Goal: Navigation & Orientation: Find specific page/section

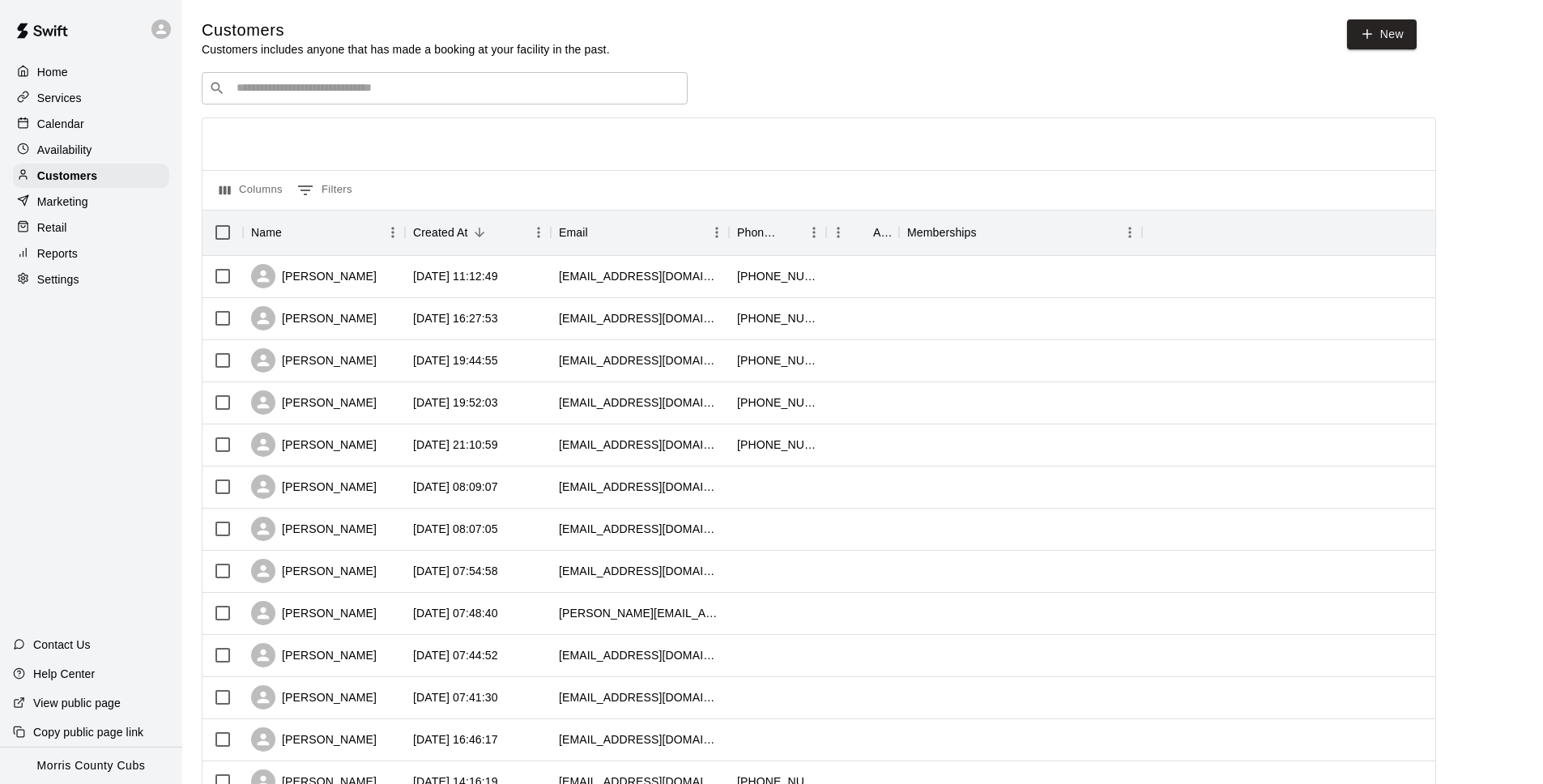
click at [335, 97] on div "​ ​" at bounding box center [444, 88] width 486 height 33
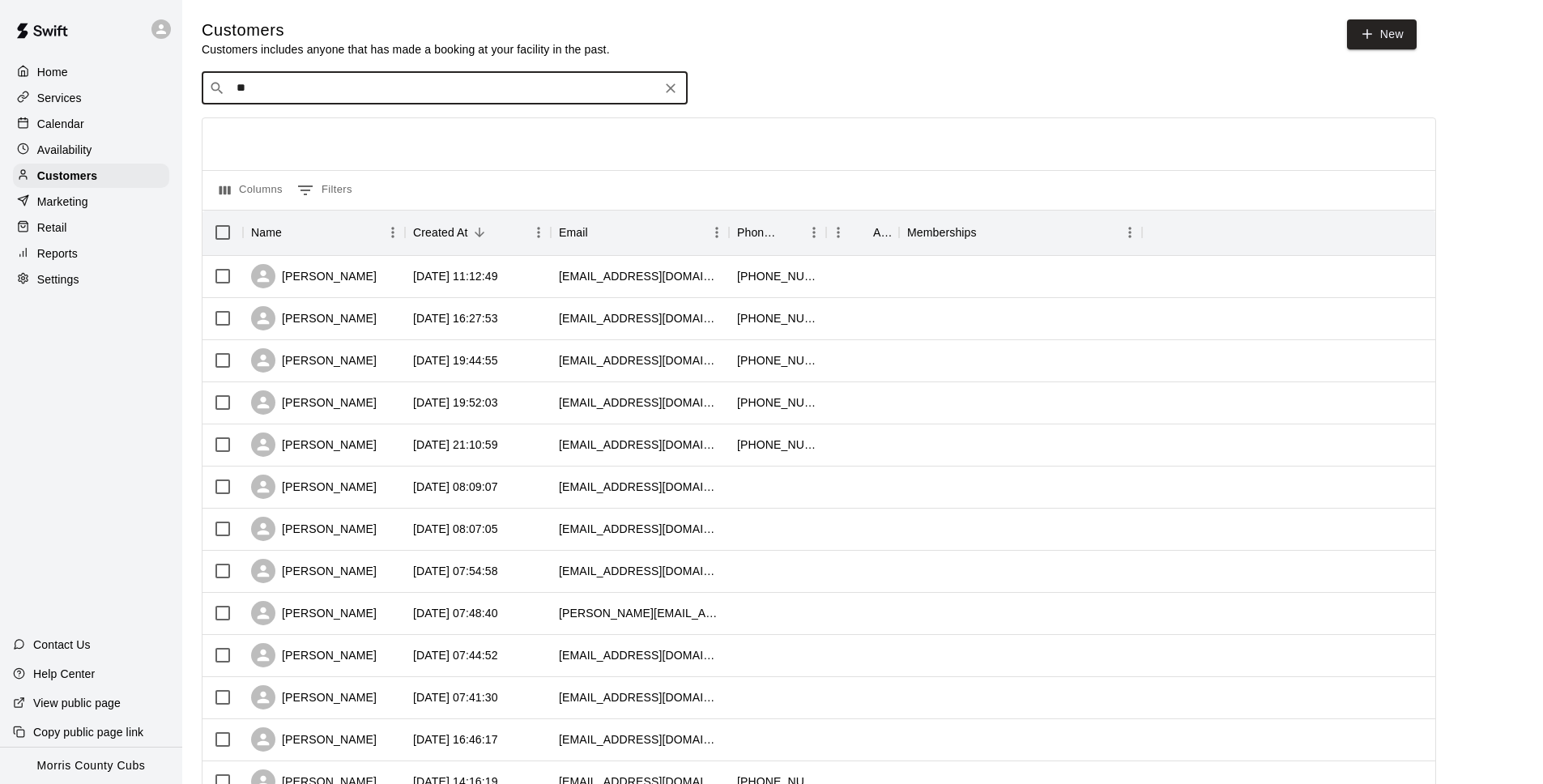
type input "*"
drag, startPoint x: 308, startPoint y: 87, endPoint x: 221, endPoint y: 86, distance: 87.0
click at [221, 86] on div "**********" at bounding box center [444, 88] width 486 height 33
type input "*"
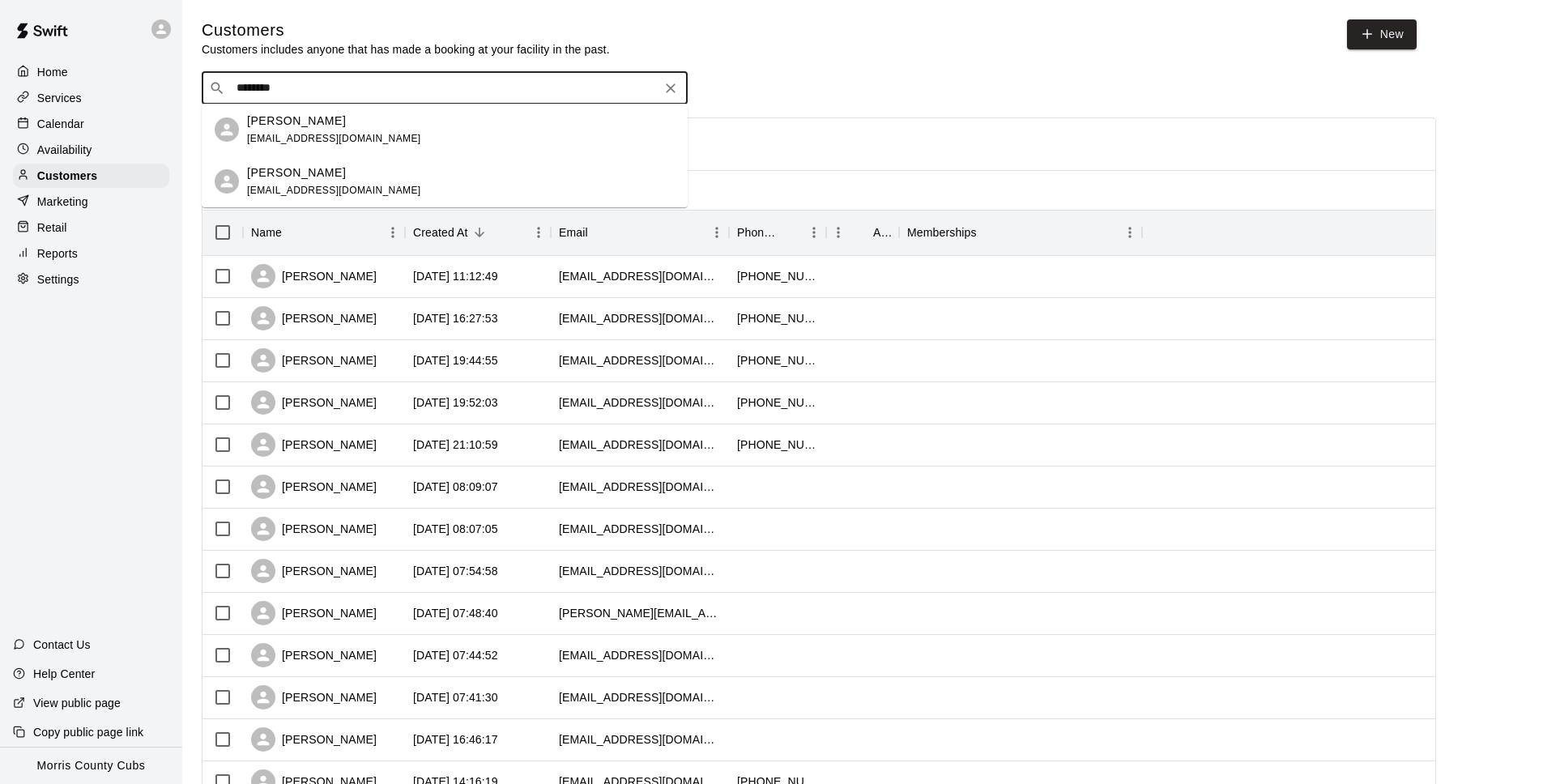
drag, startPoint x: 295, startPoint y: 89, endPoint x: 232, endPoint y: 87, distance: 63.0
click at [232, 87] on input "********" at bounding box center [444, 88] width 424 height 16
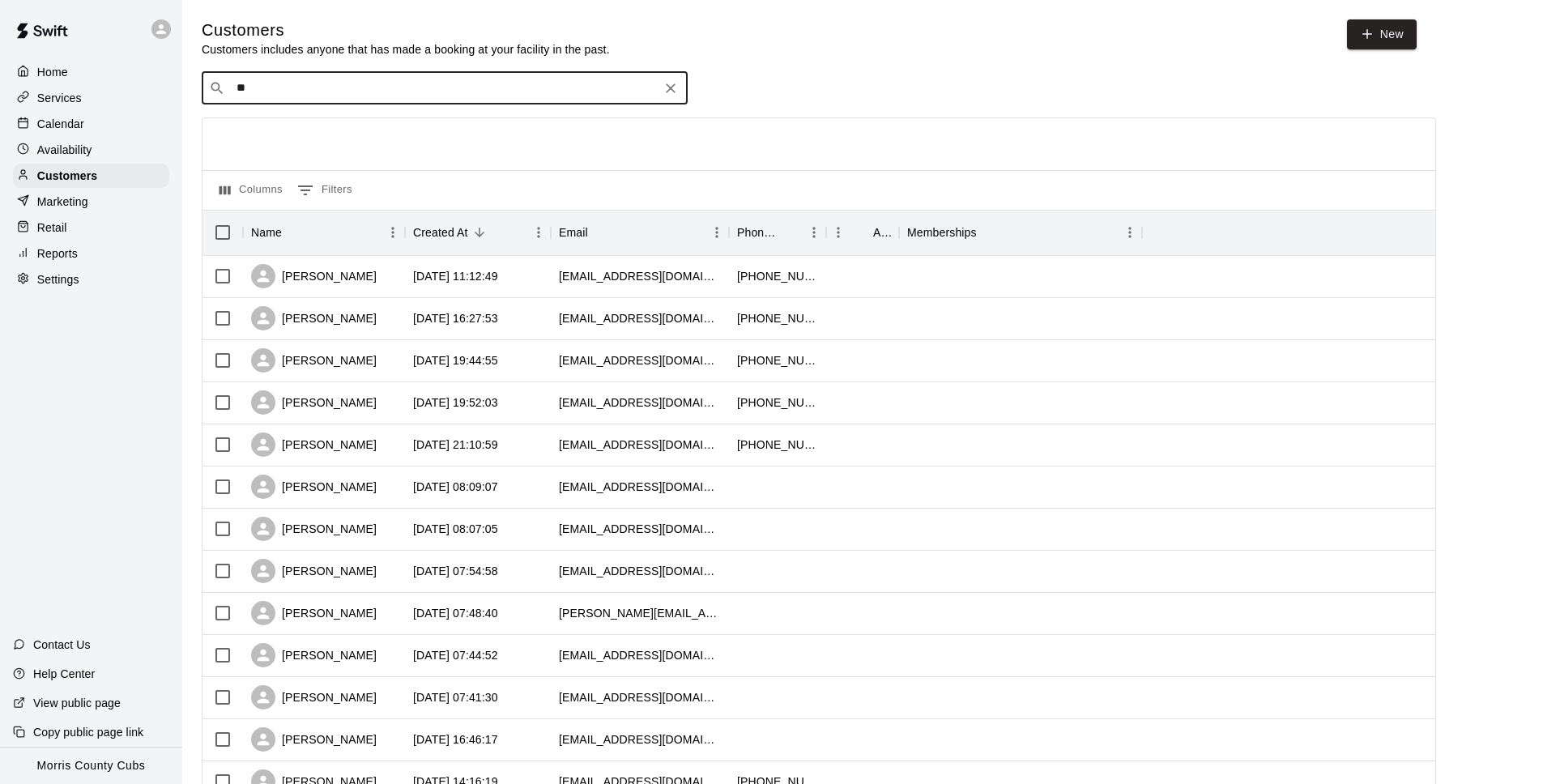
type input "*"
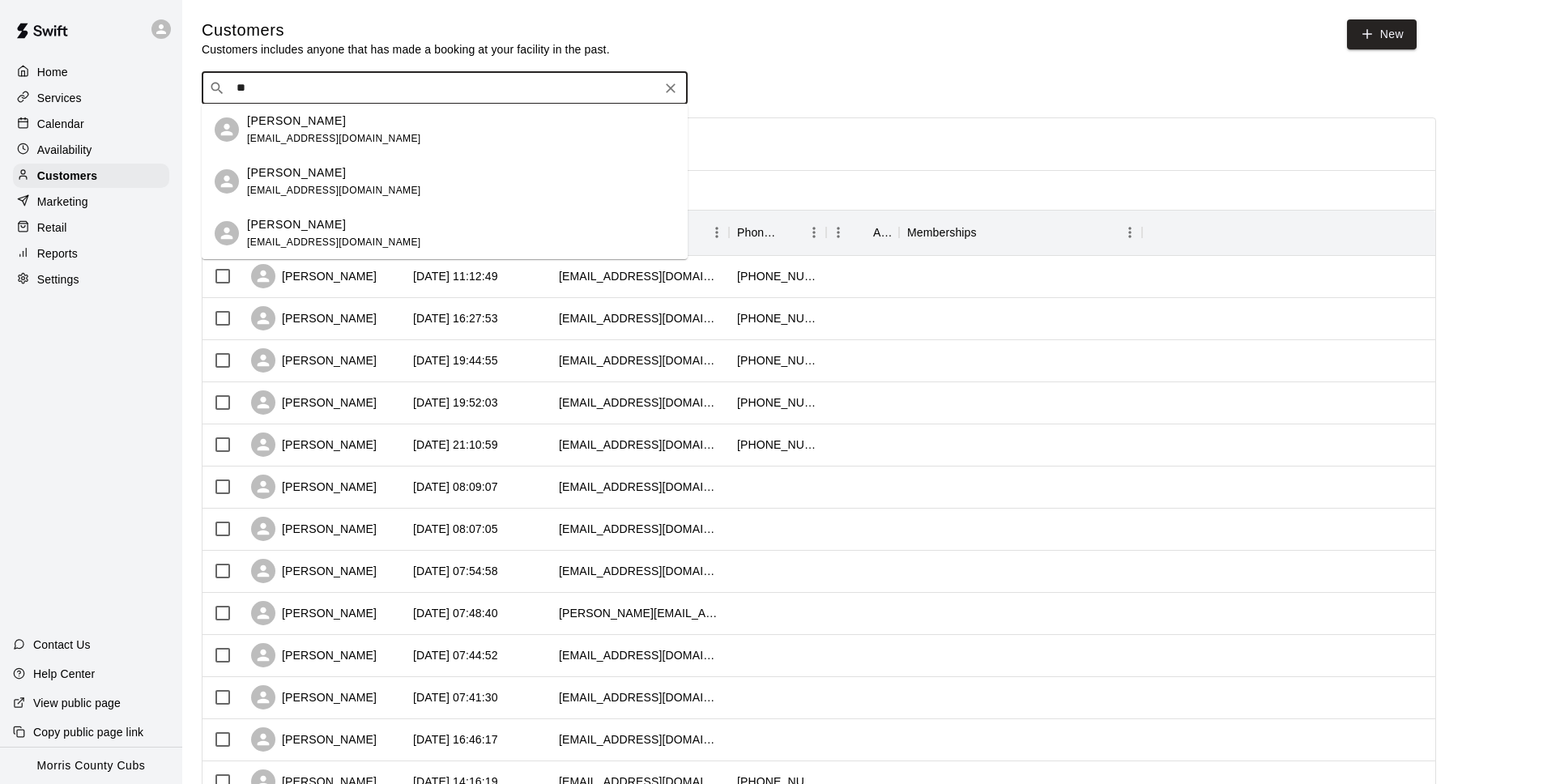
type input "*"
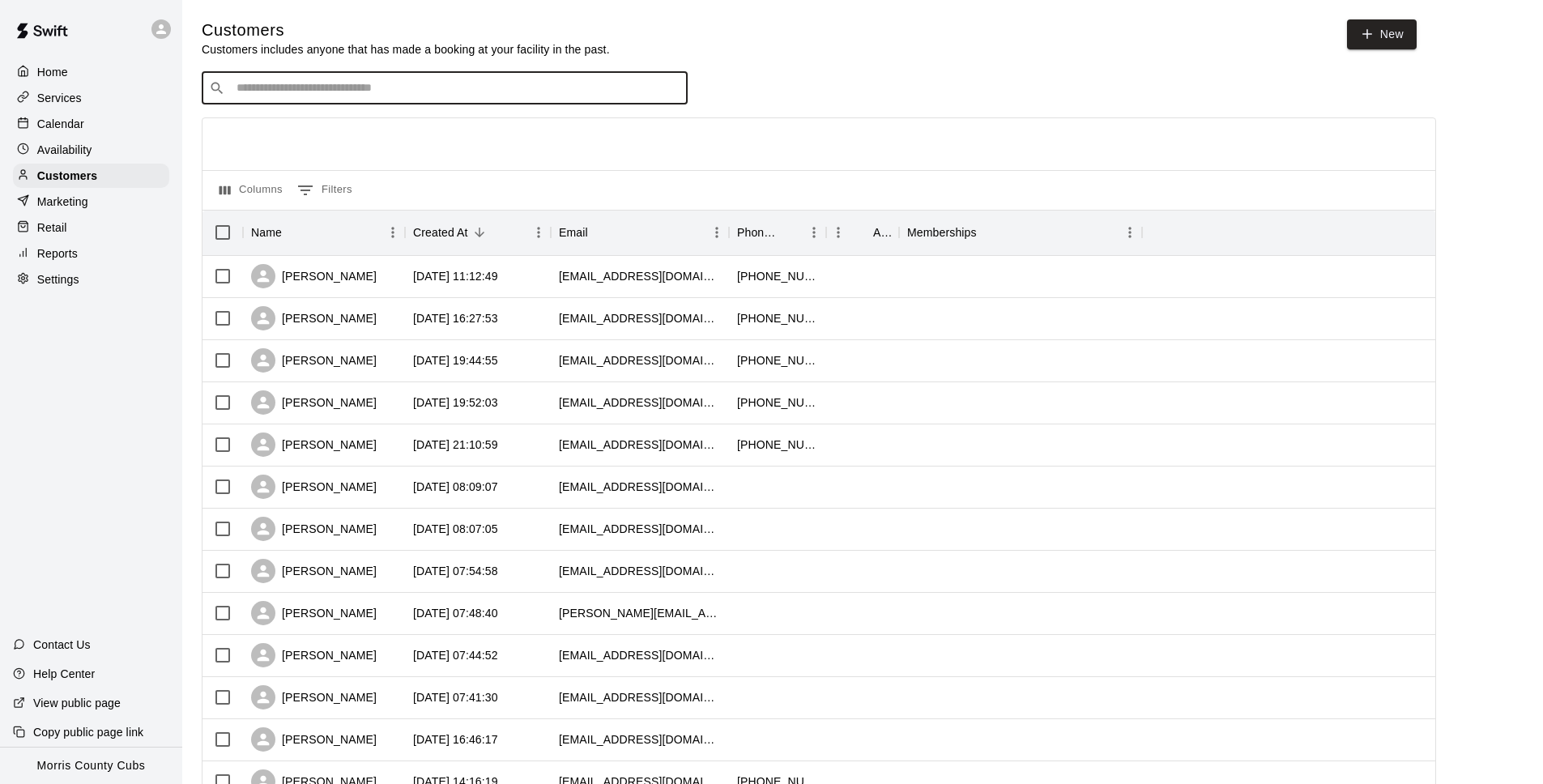
click at [77, 120] on p "Calendar" at bounding box center [60, 124] width 47 height 16
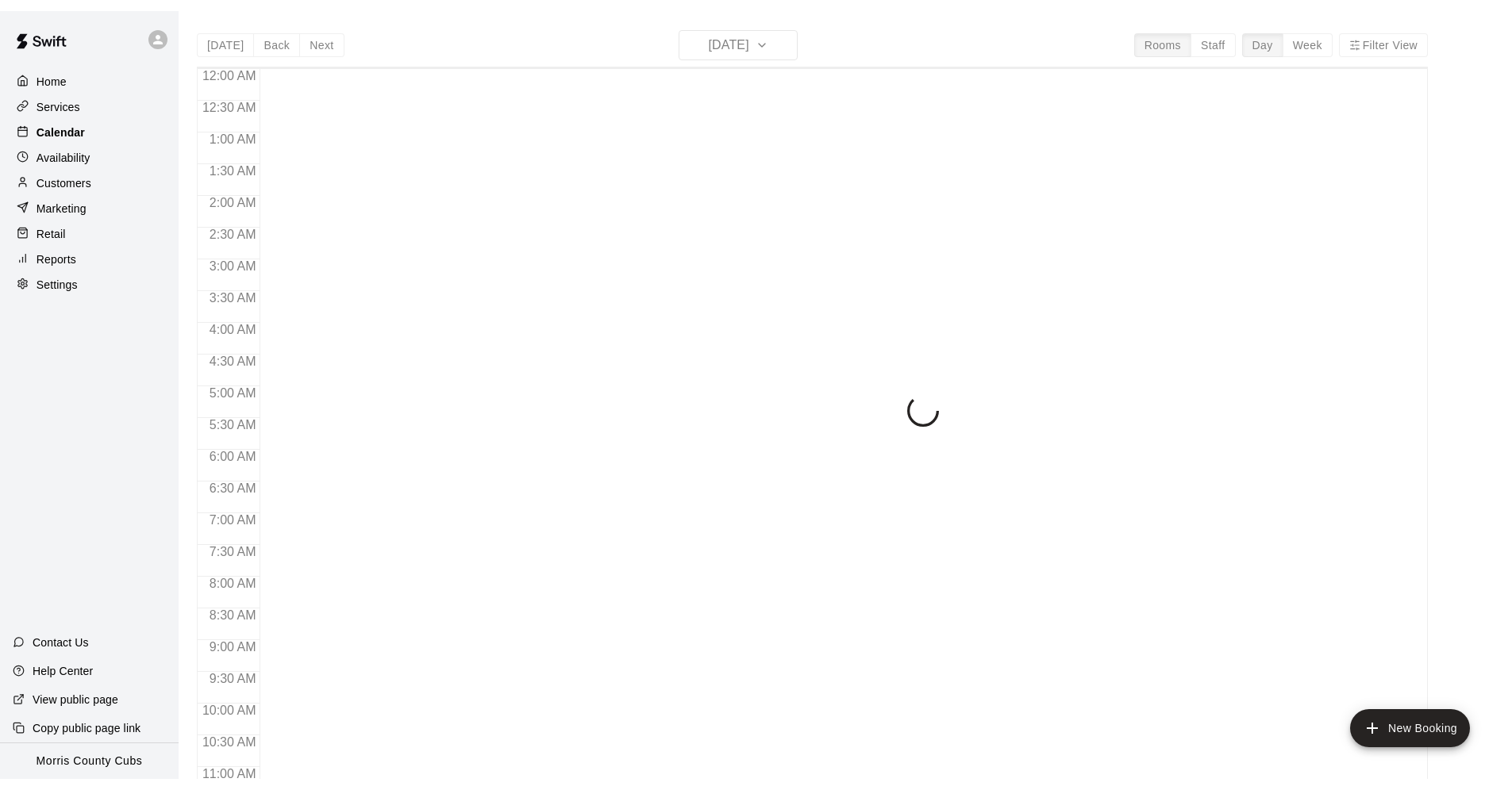
scroll to position [795, 0]
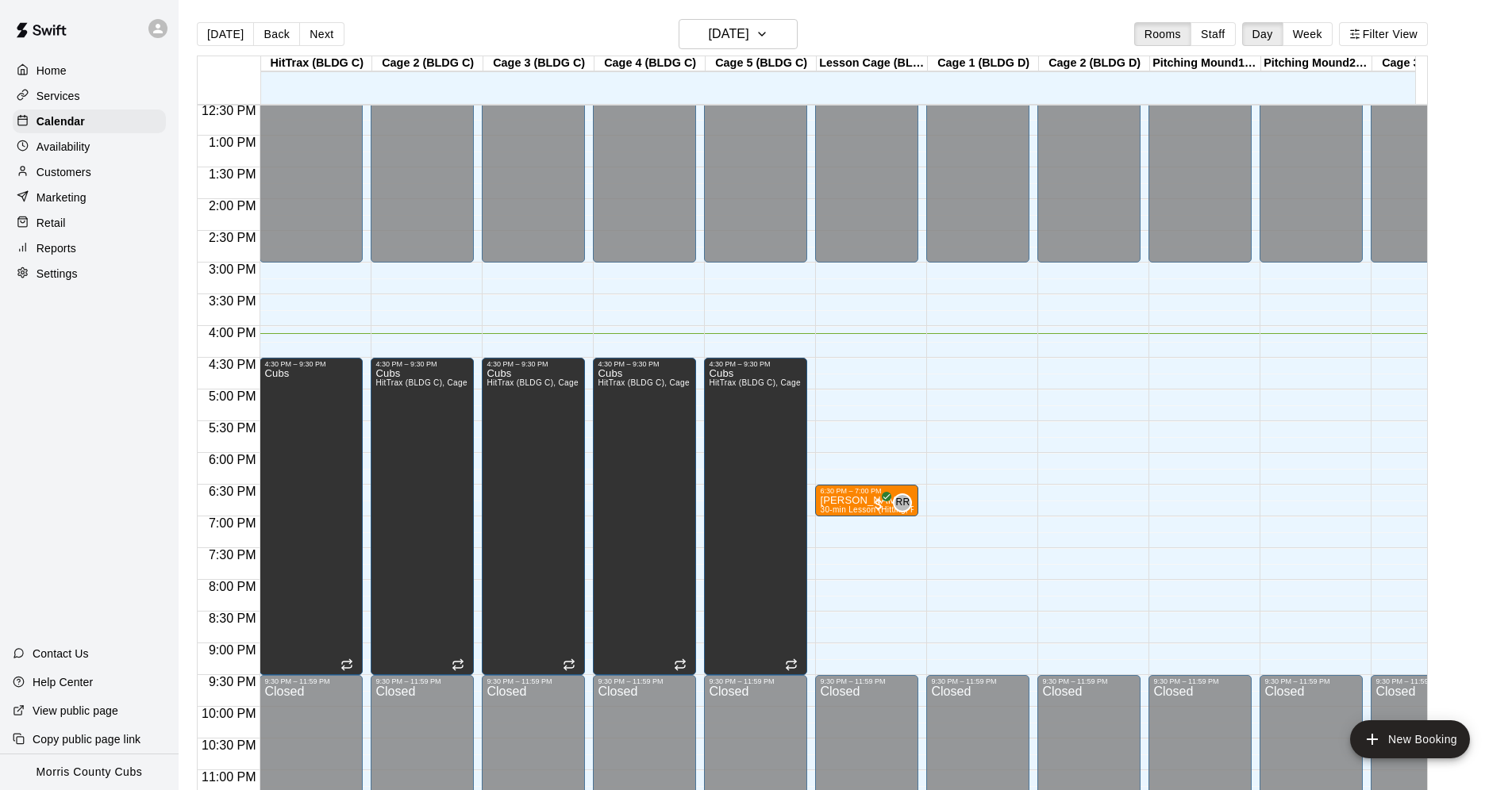
click at [163, 29] on icon at bounding box center [158, 29] width 14 height 14
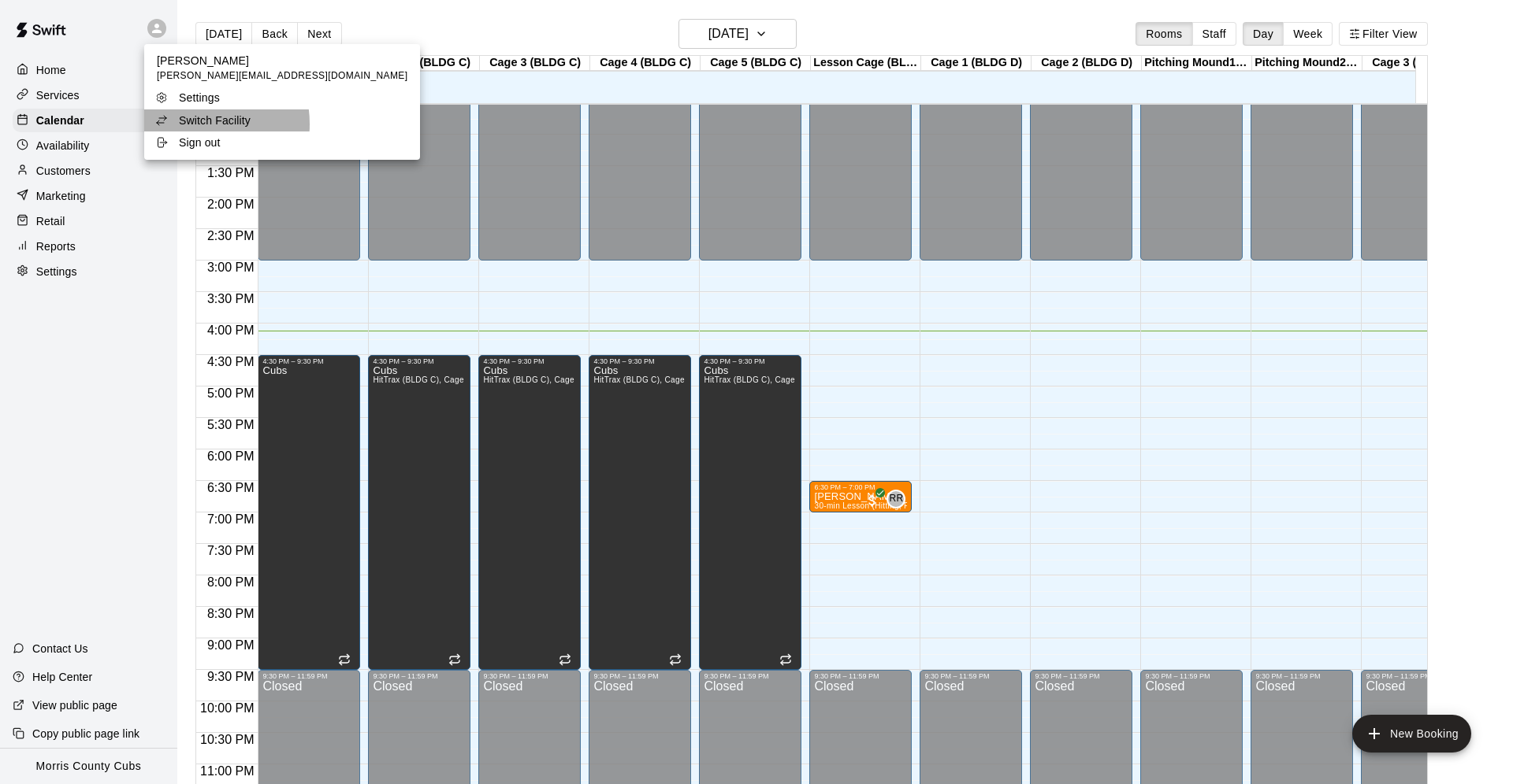
click at [197, 124] on p "Switch Facility" at bounding box center [214, 120] width 71 height 15
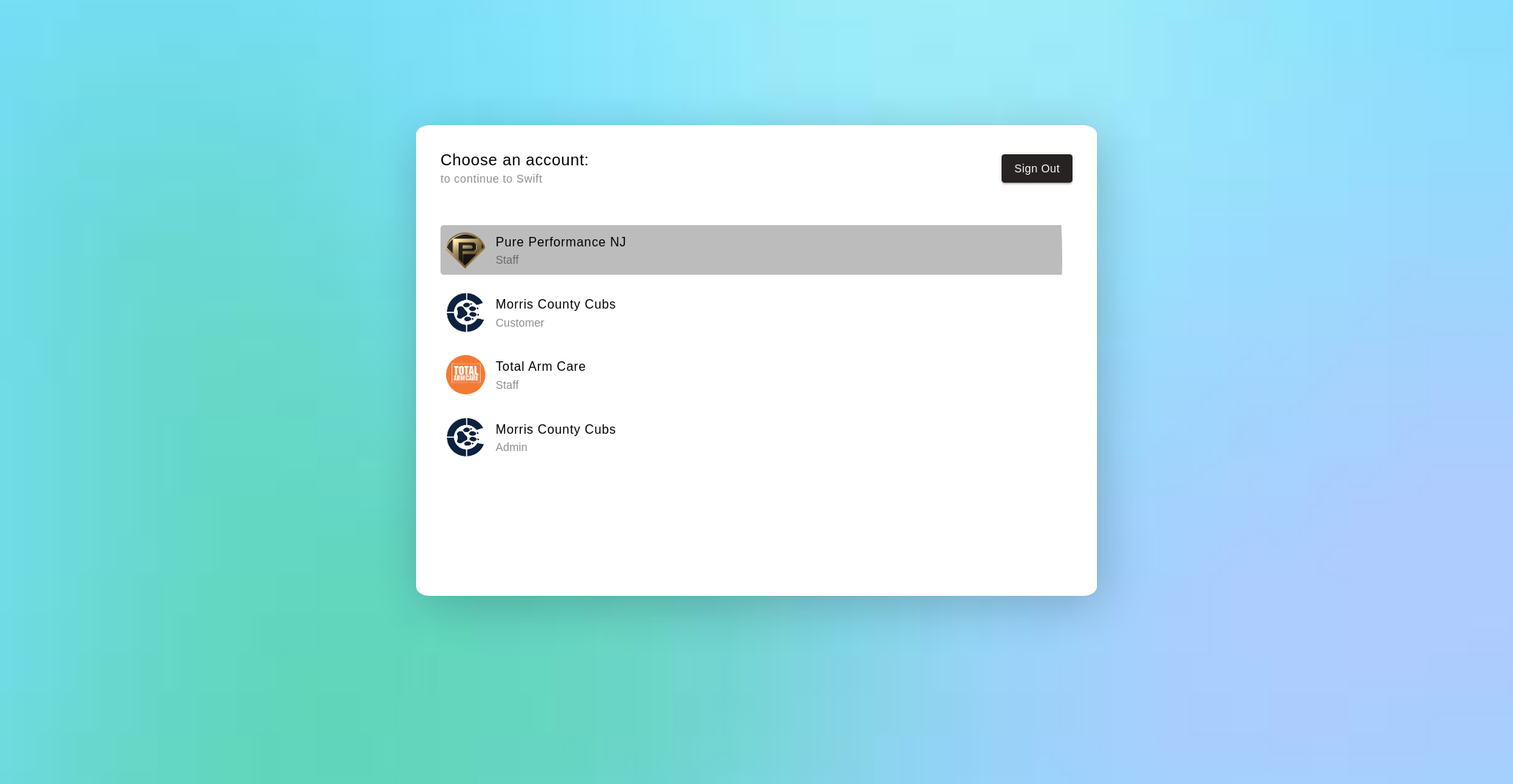
click at [535, 256] on p "Staff" at bounding box center [561, 260] width 131 height 15
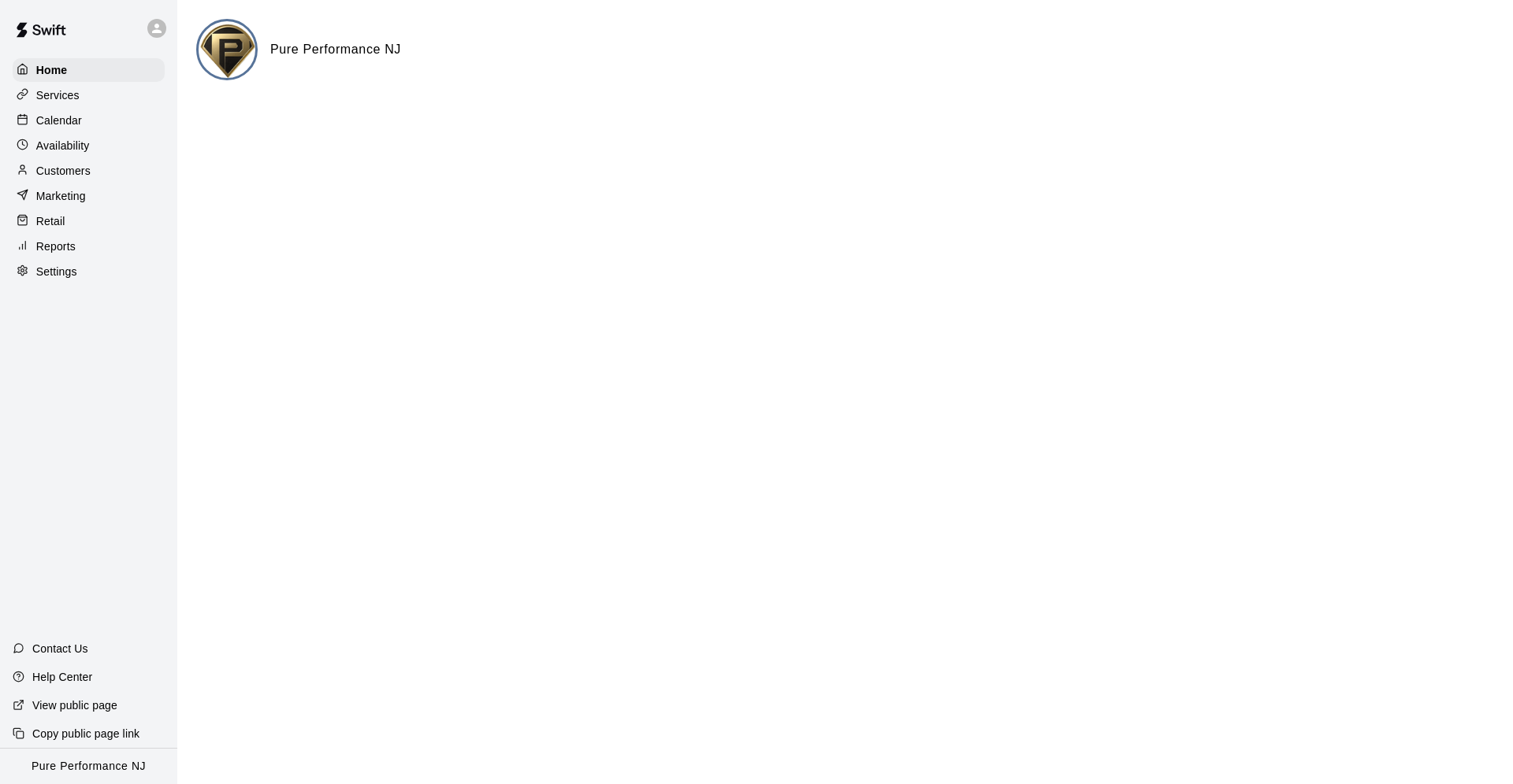
click at [73, 129] on div "Calendar" at bounding box center [89, 120] width 152 height 23
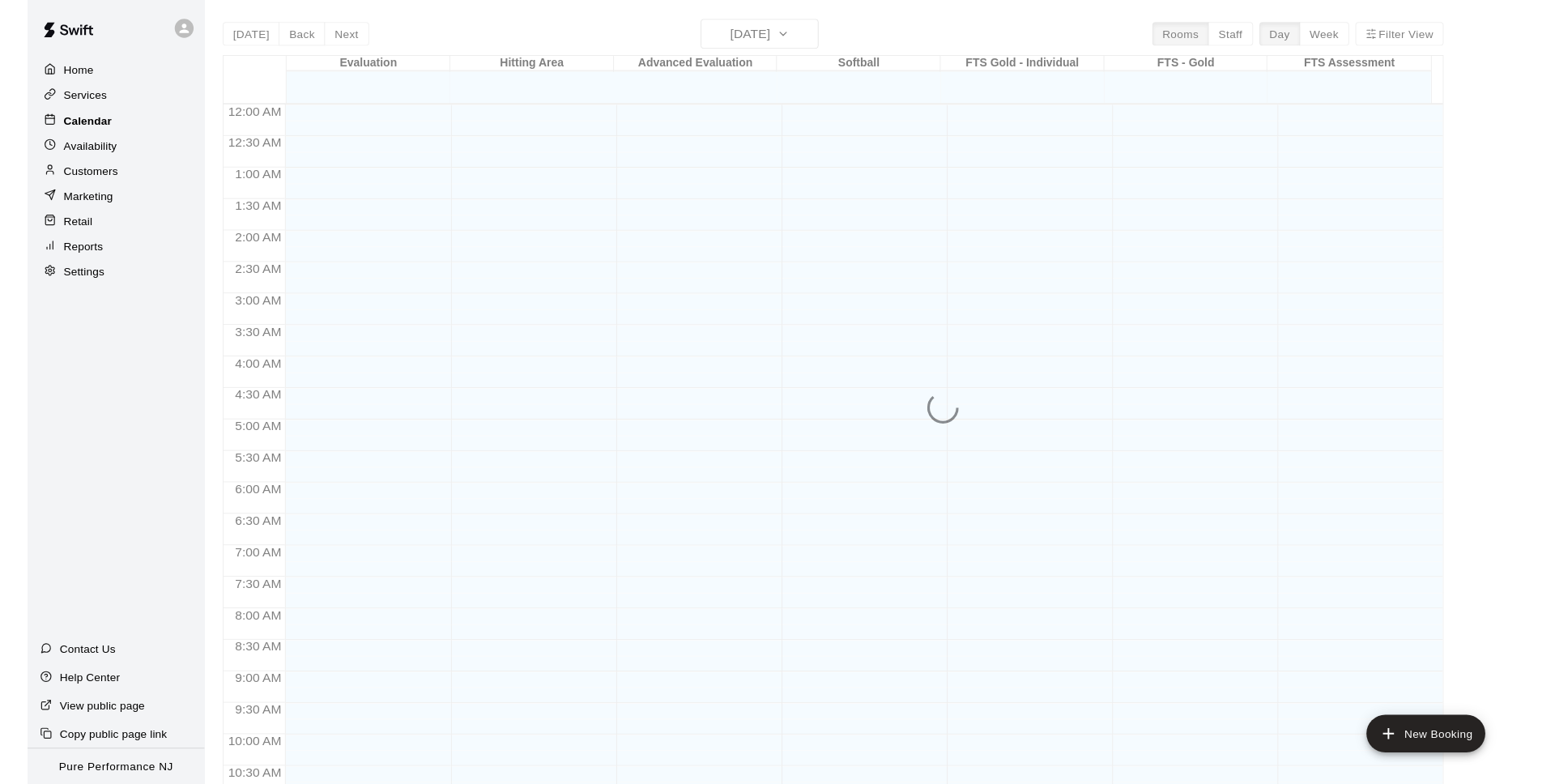
scroll to position [788, 0]
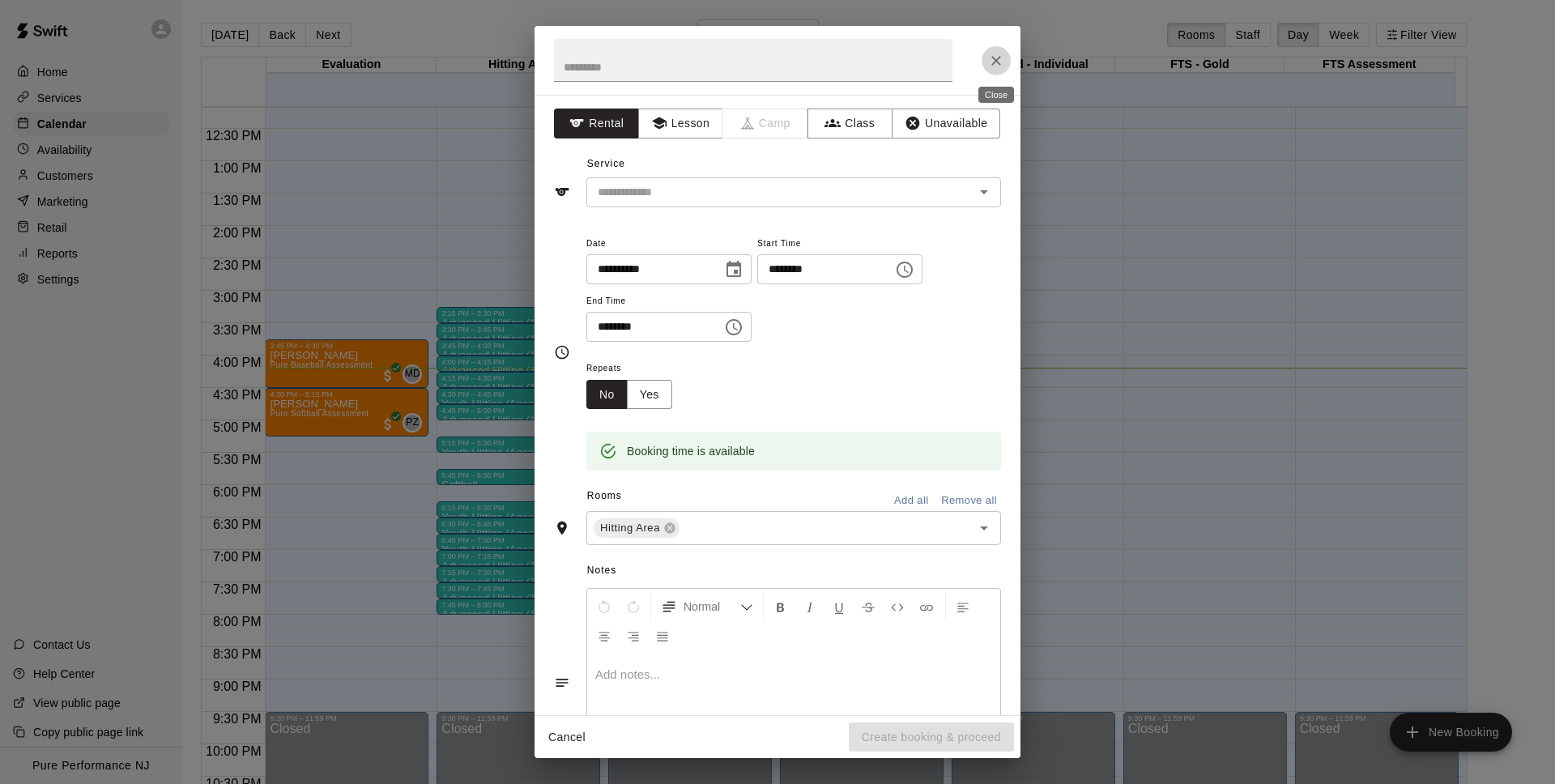
click at [1005, 50] on button "Close" at bounding box center [996, 60] width 29 height 29
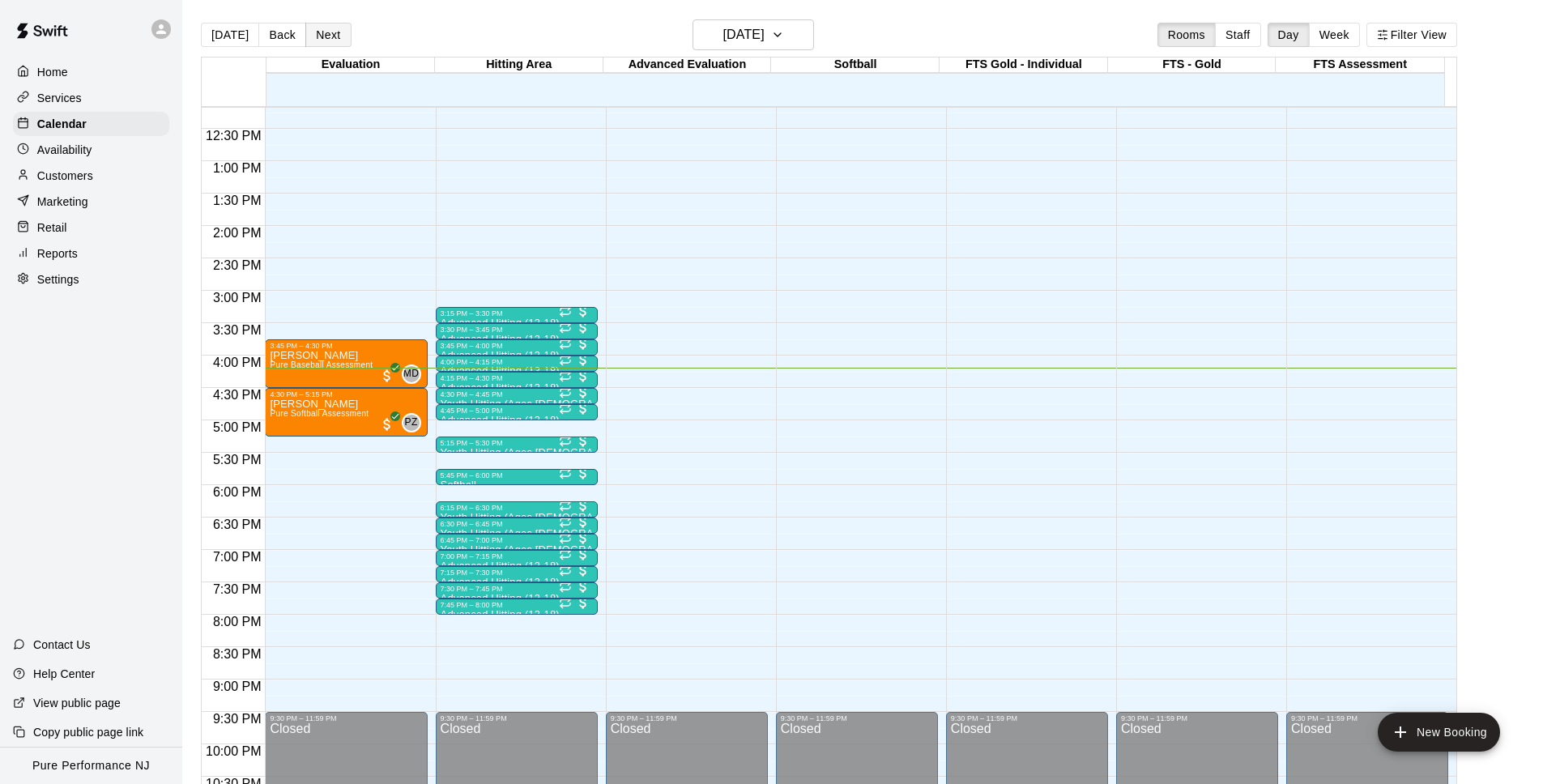
click at [314, 39] on button "Next" at bounding box center [328, 35] width 45 height 24
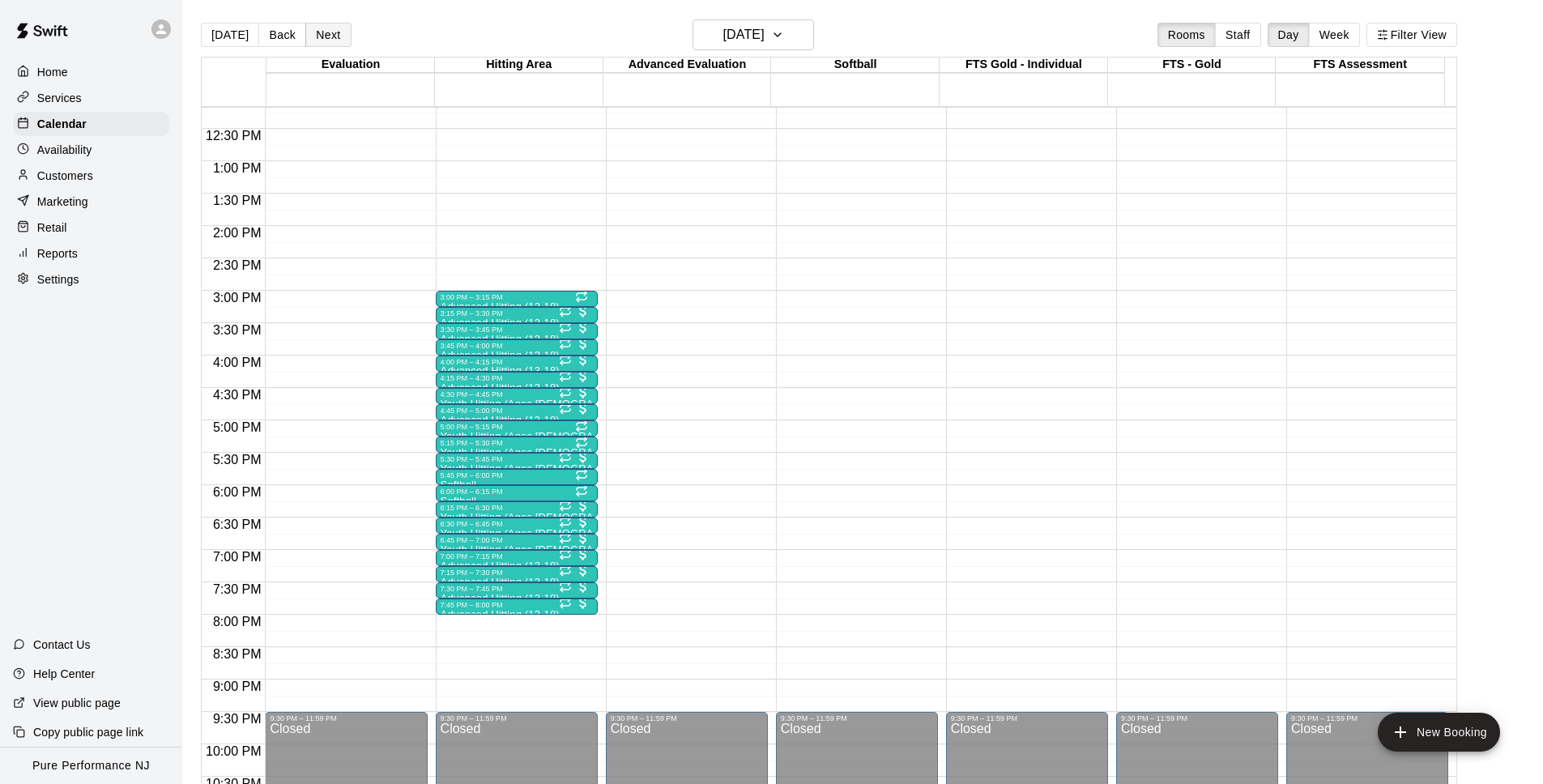
click at [314, 39] on button "Next" at bounding box center [328, 35] width 45 height 24
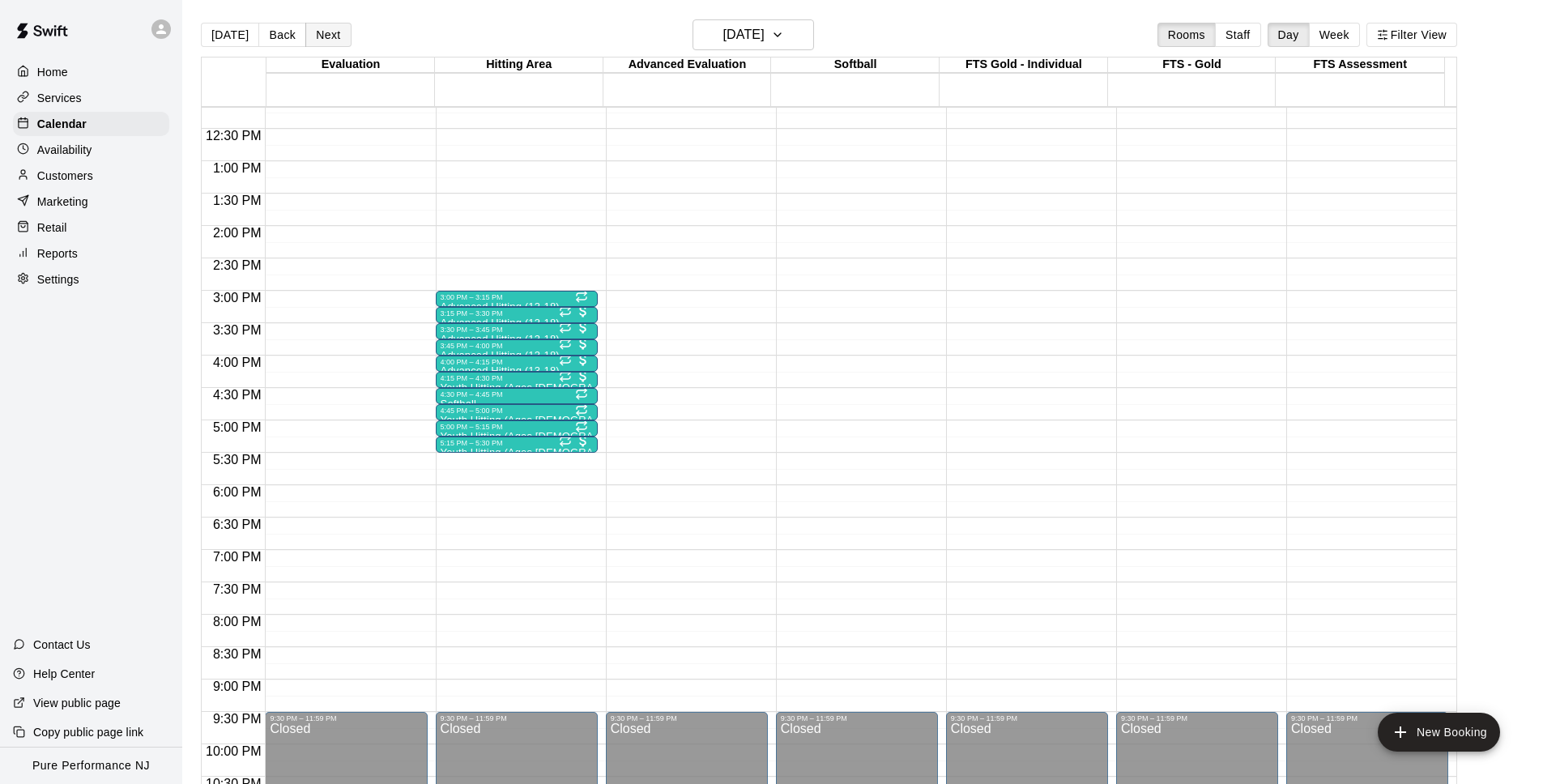
click at [314, 39] on button "Next" at bounding box center [328, 35] width 45 height 24
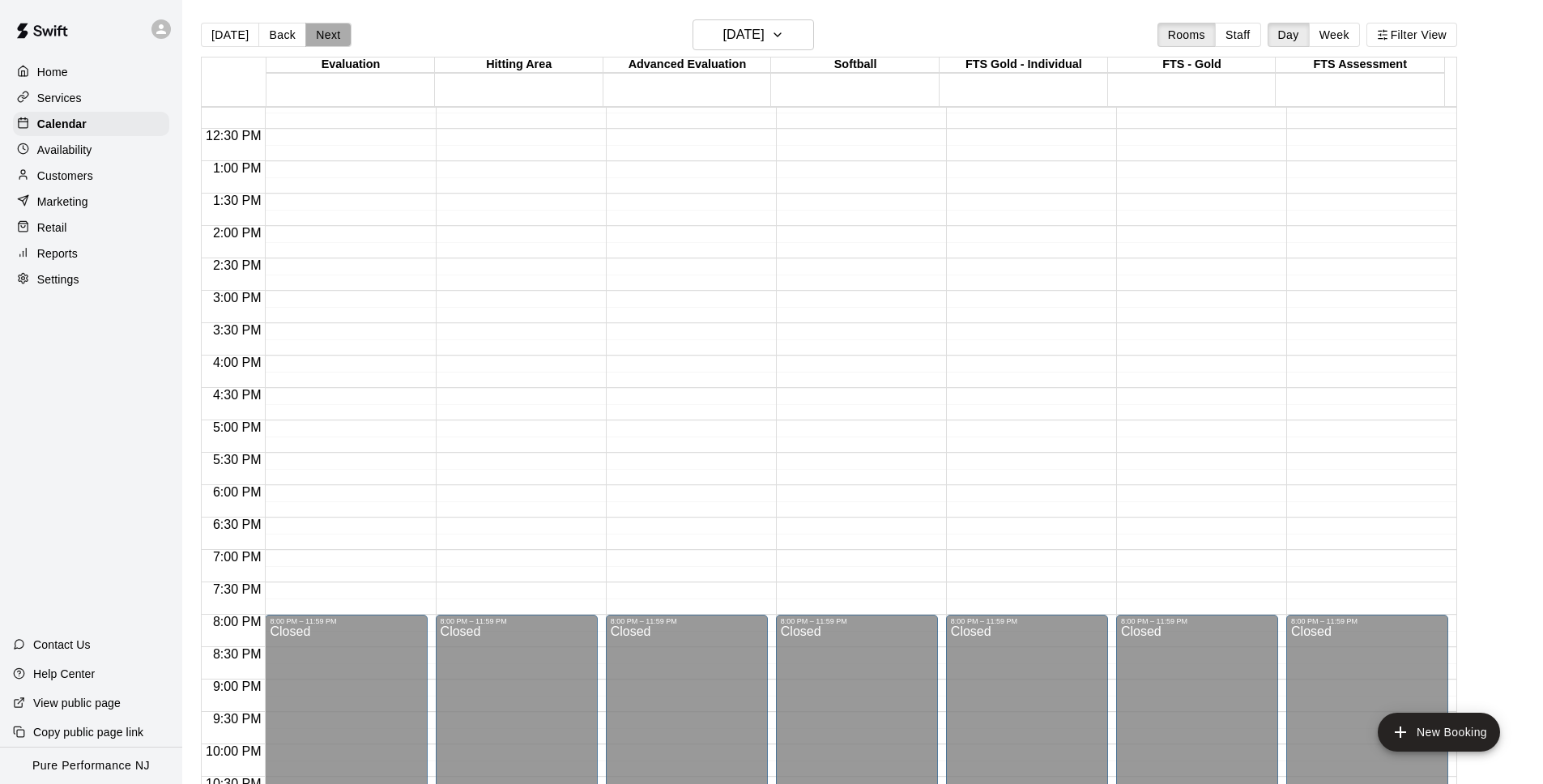
click at [314, 39] on button "Next" at bounding box center [328, 35] width 45 height 24
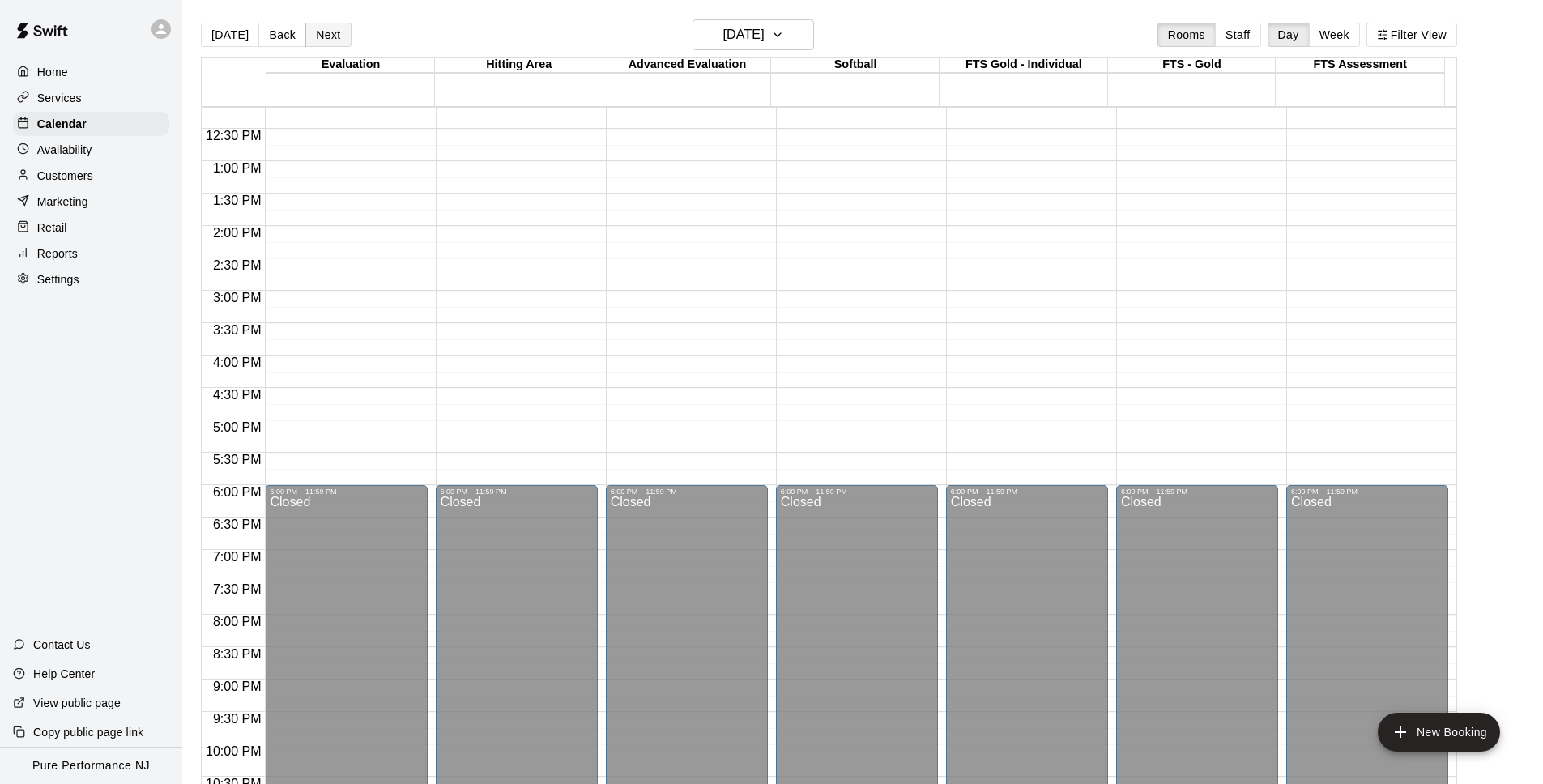
click at [314, 40] on button "Next" at bounding box center [328, 35] width 45 height 24
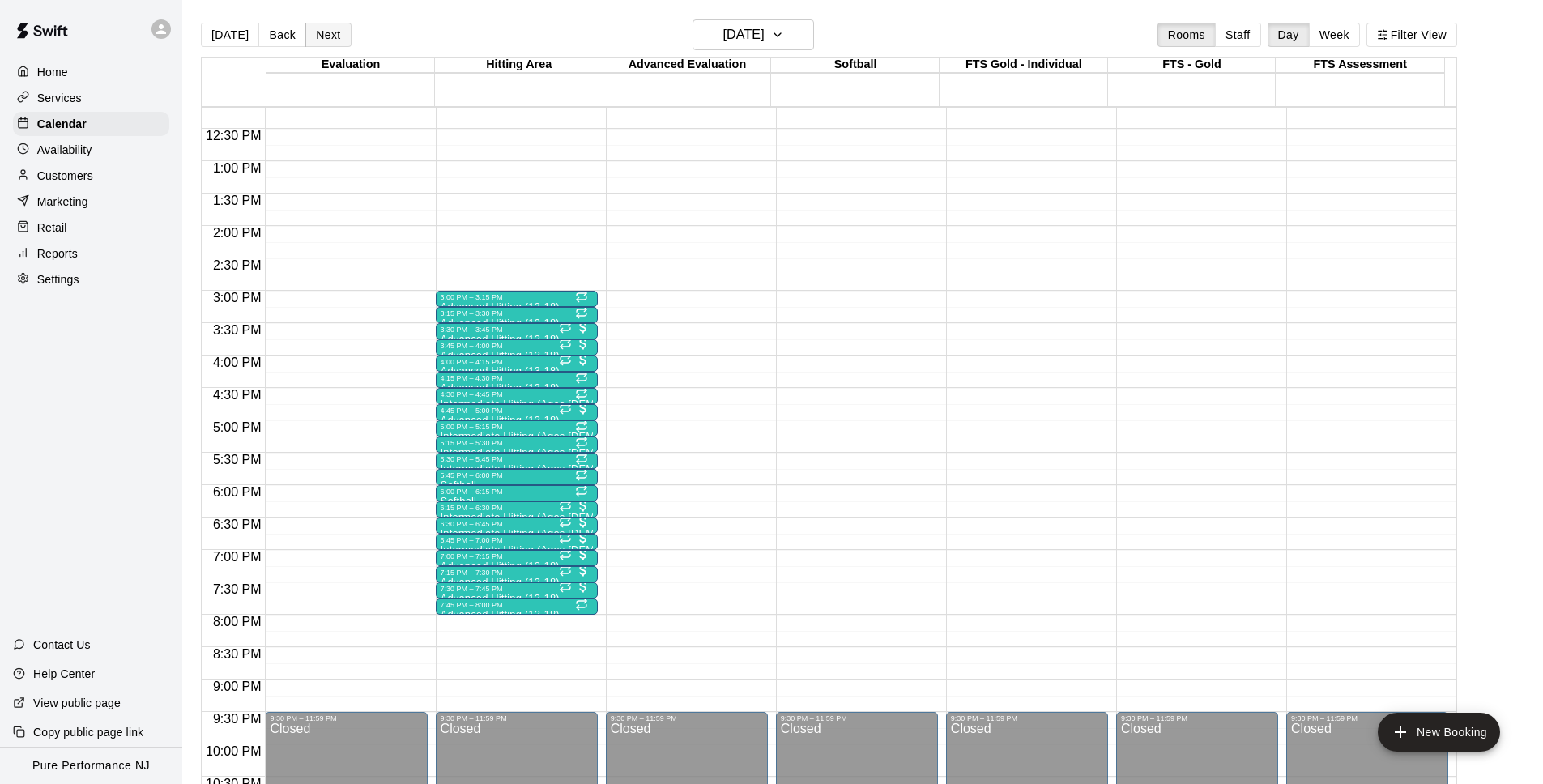
click at [314, 40] on button "Next" at bounding box center [328, 35] width 45 height 24
click at [314, 41] on button "Next" at bounding box center [328, 35] width 45 height 24
click at [229, 42] on button "[DATE]" at bounding box center [230, 35] width 58 height 24
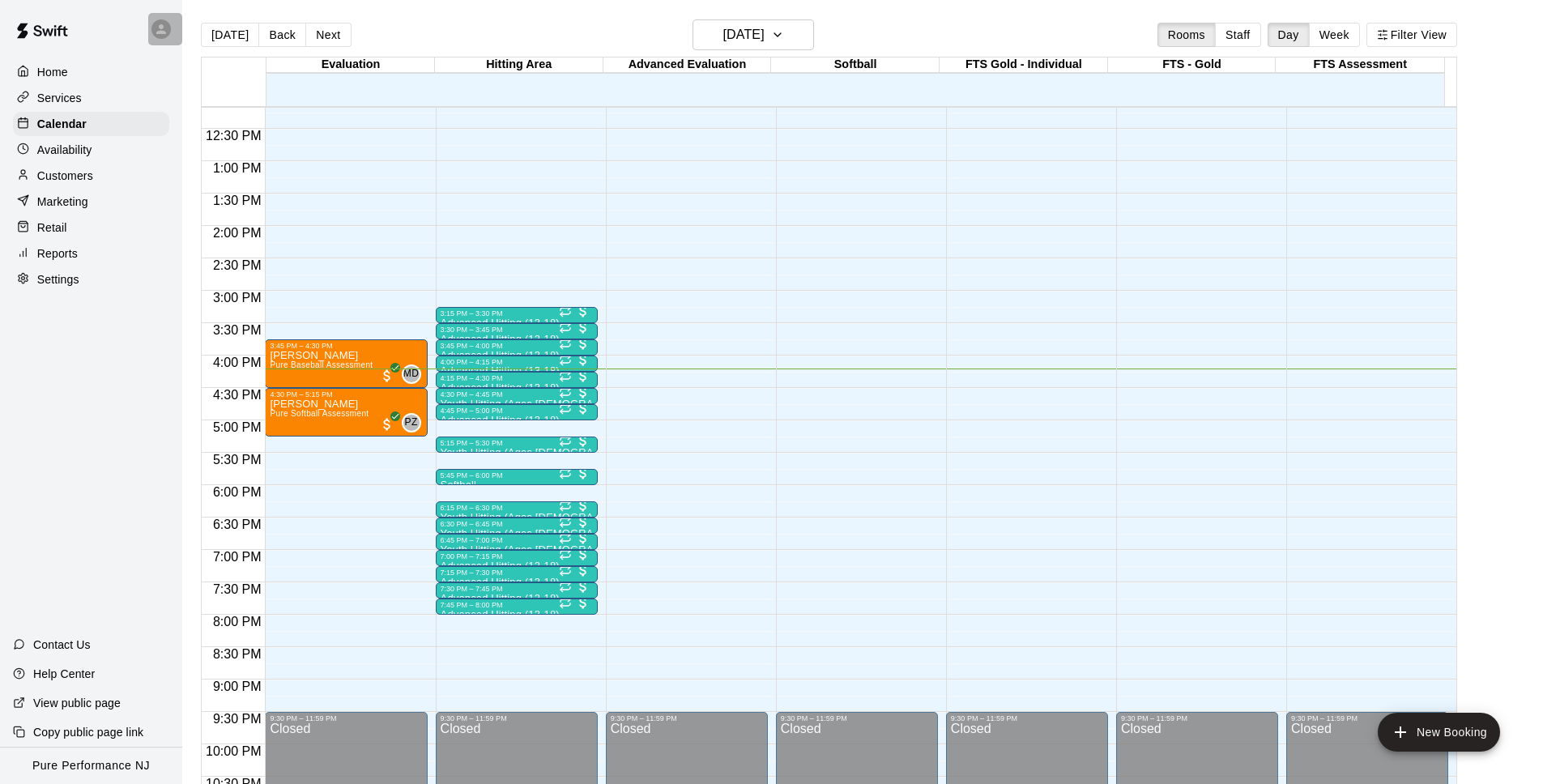
click at [168, 24] on div at bounding box center [161, 29] width 19 height 19
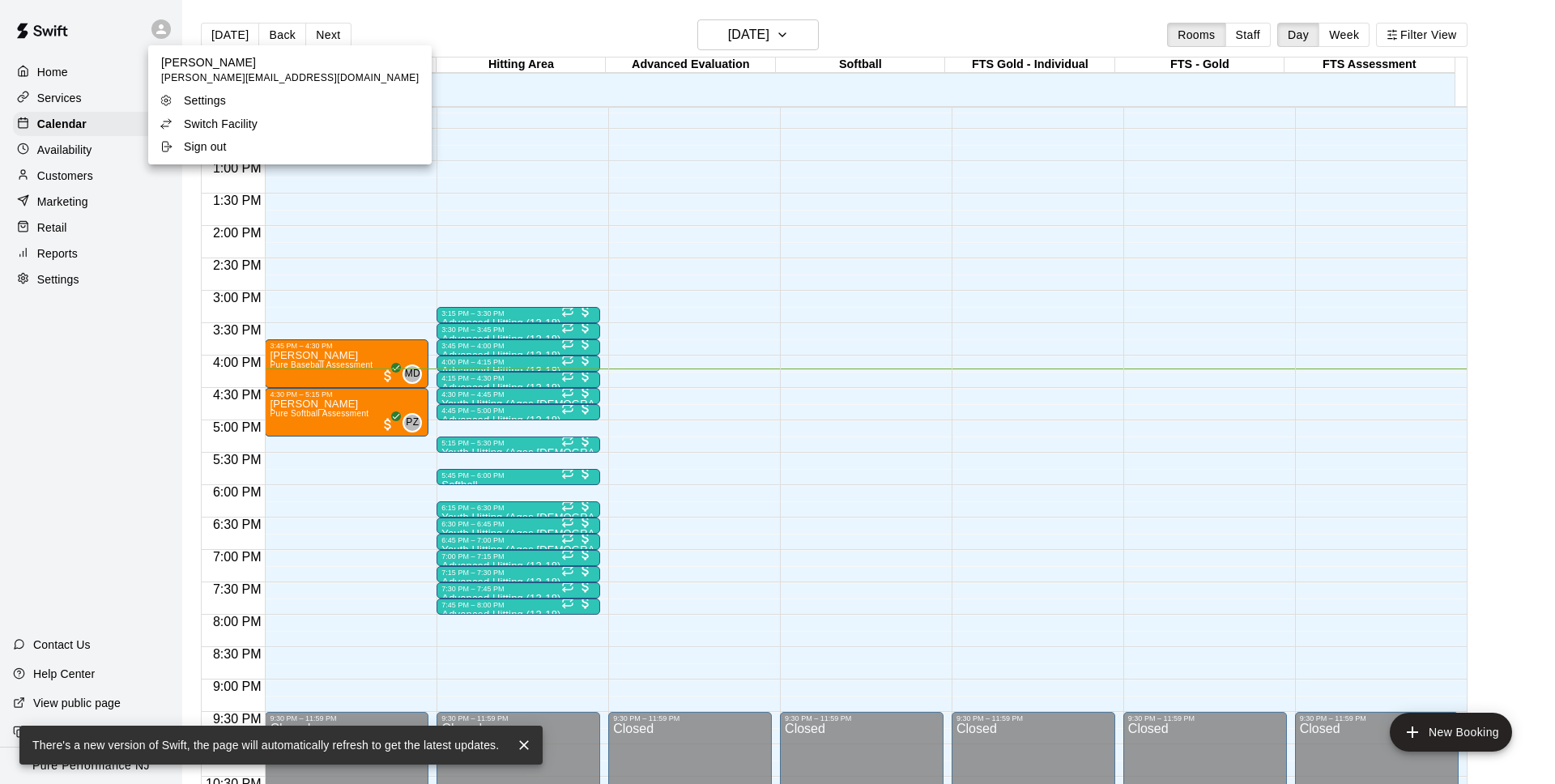
click at [223, 117] on p "Switch Facility" at bounding box center [220, 124] width 73 height 16
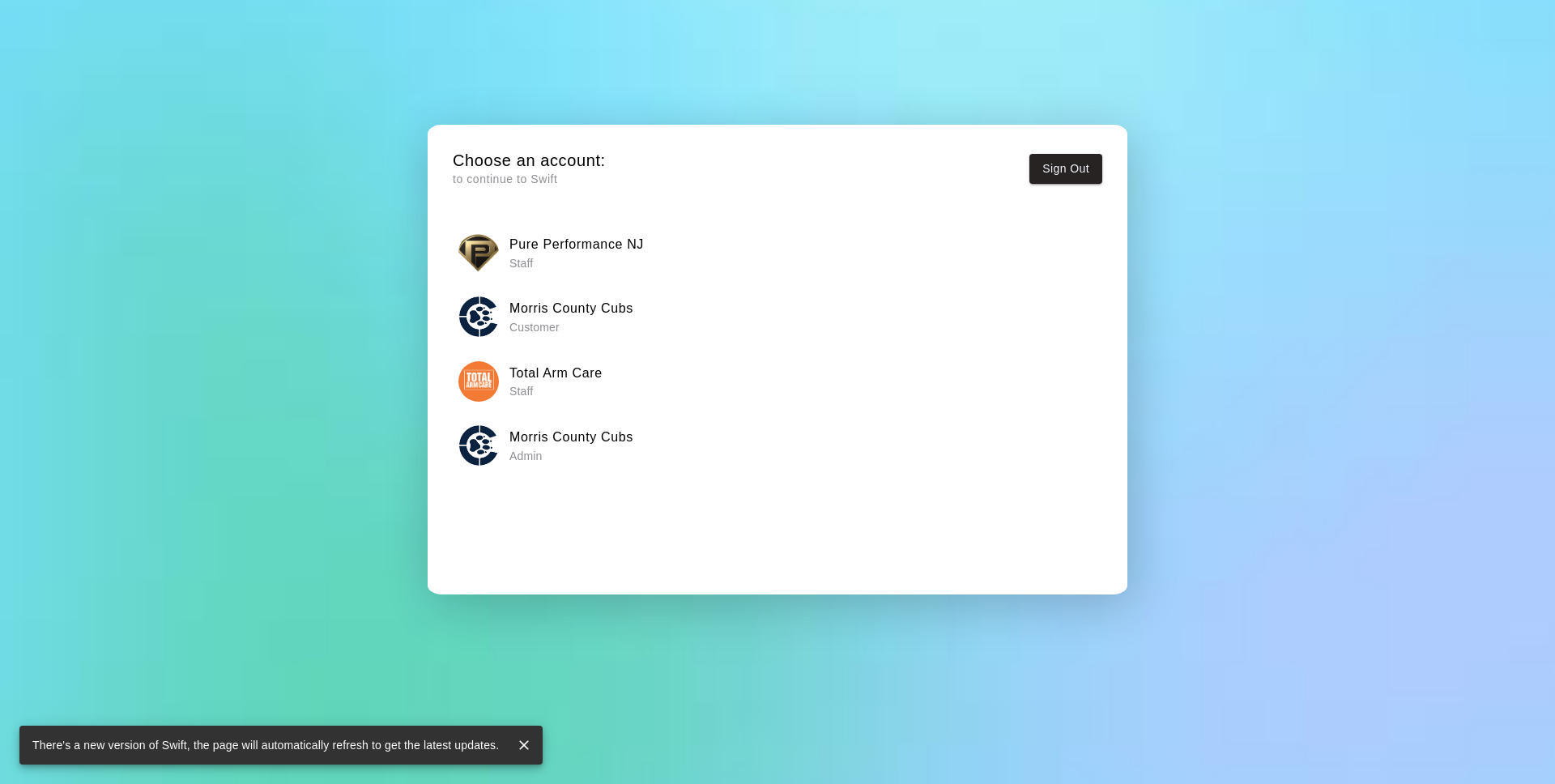
click at [550, 448] on p "Admin" at bounding box center [571, 456] width 124 height 16
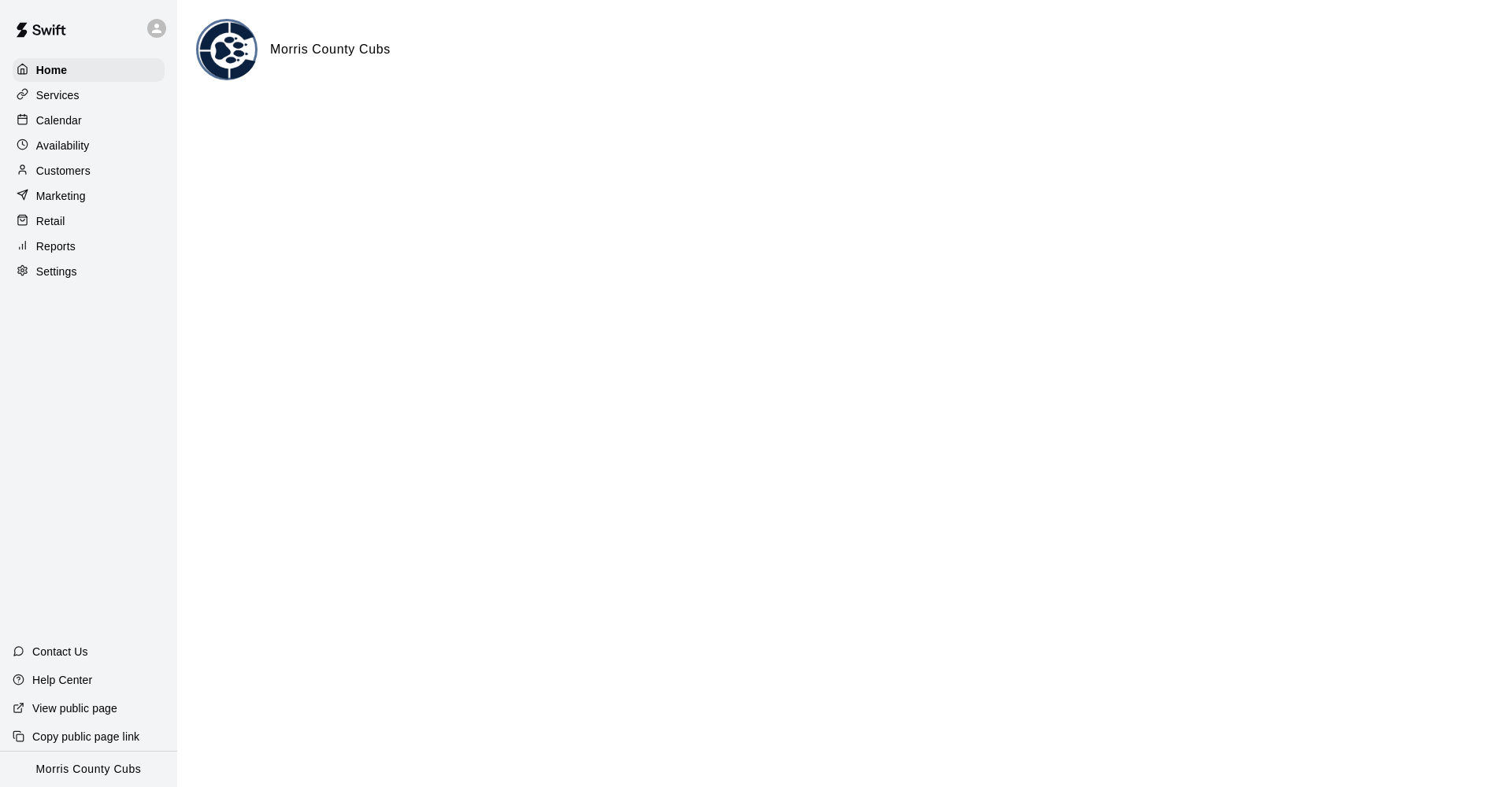
click at [47, 142] on p "Availability" at bounding box center [63, 145] width 53 height 15
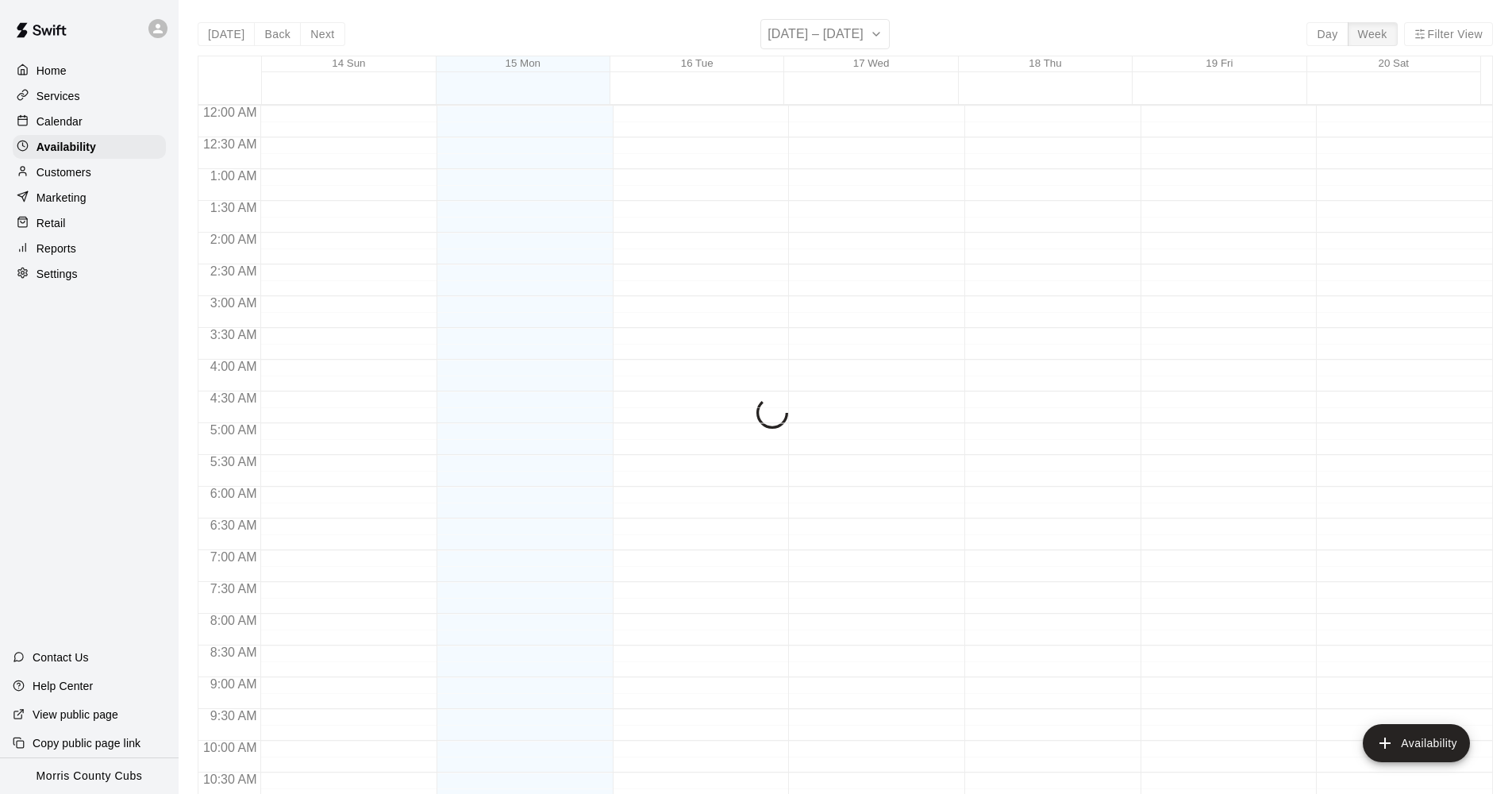
scroll to position [817, 0]
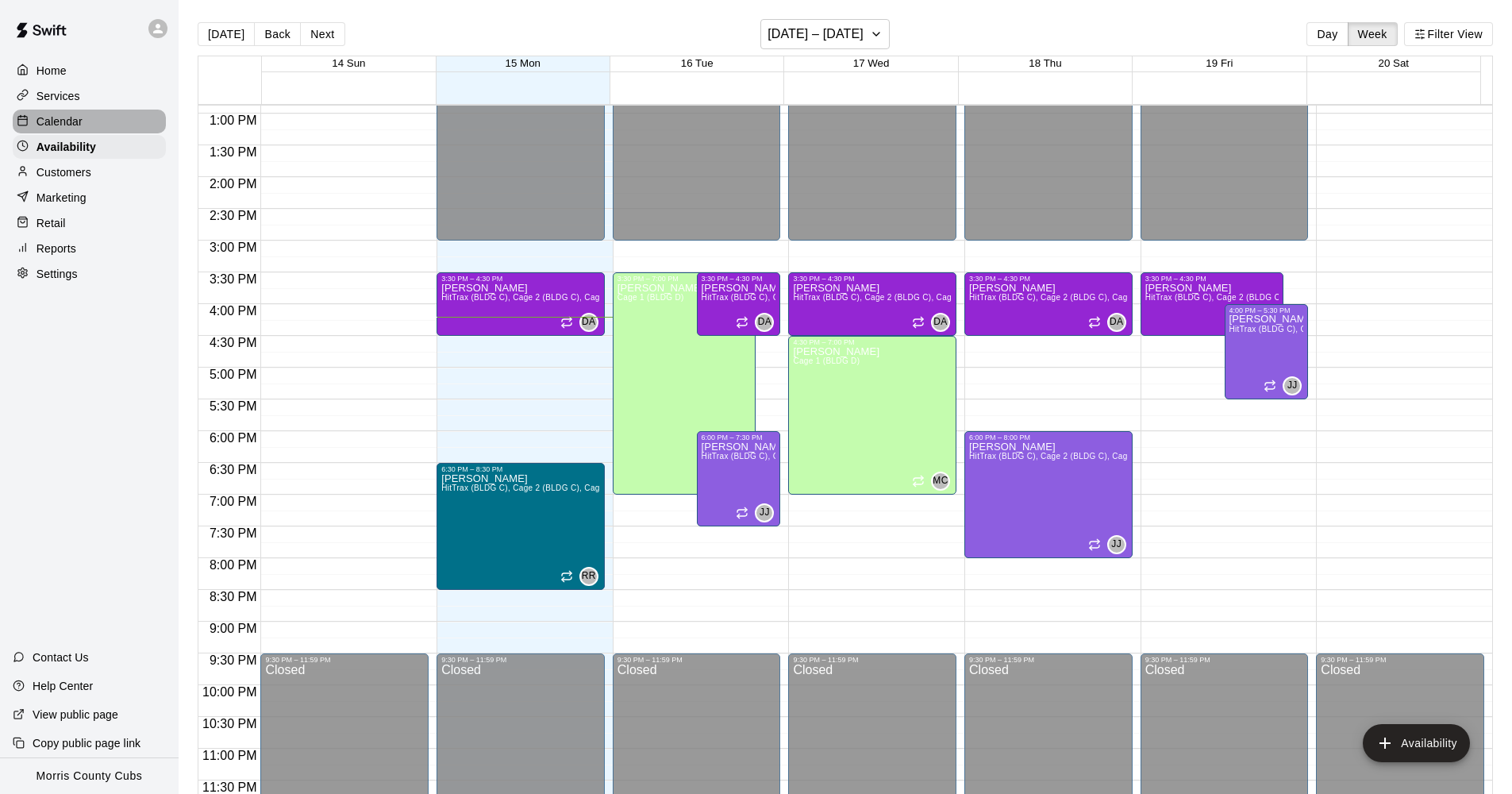
click at [55, 116] on p "Calendar" at bounding box center [59, 121] width 46 height 16
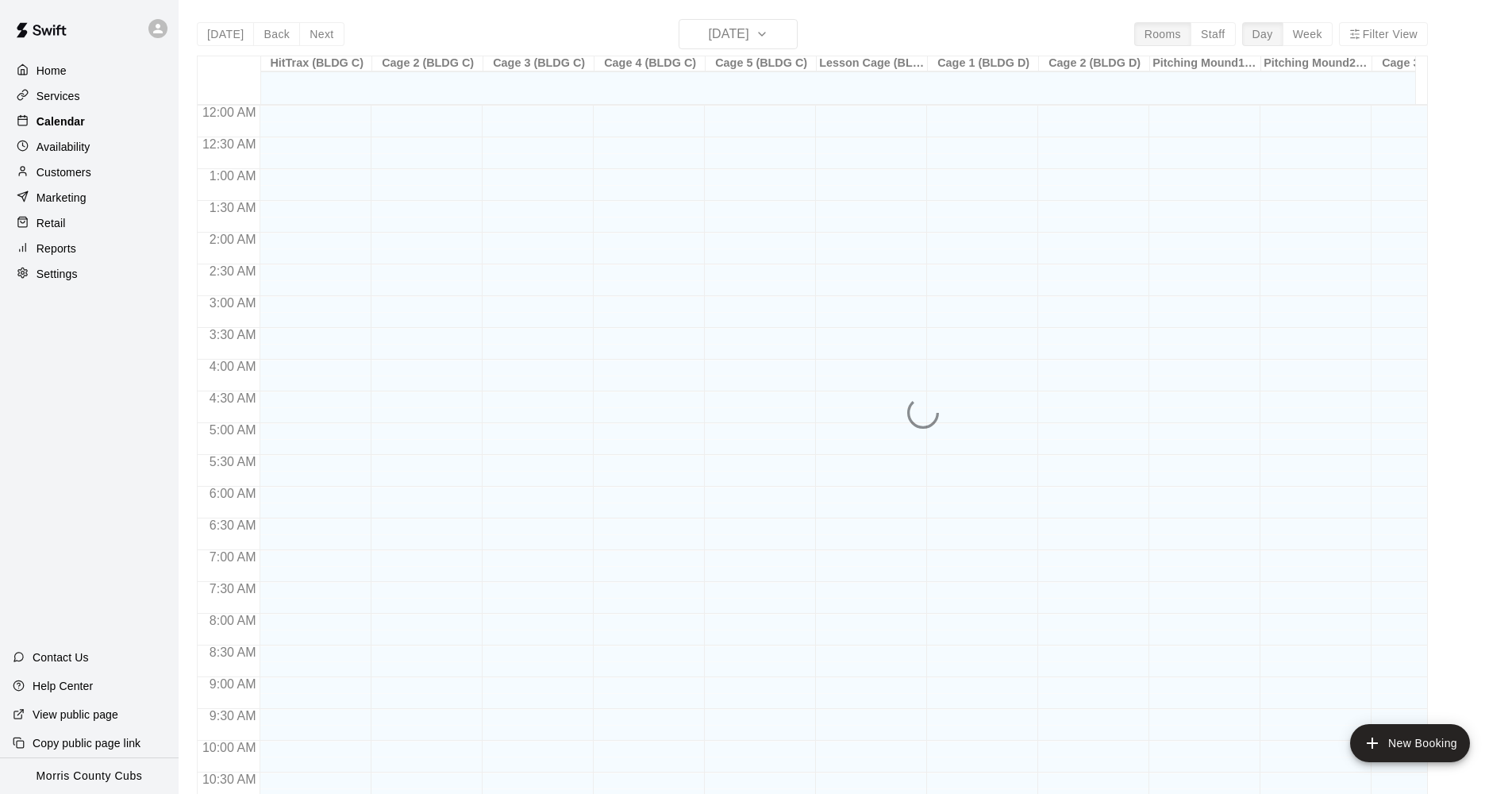
scroll to position [770, 0]
